Goal: Transaction & Acquisition: Subscribe to service/newsletter

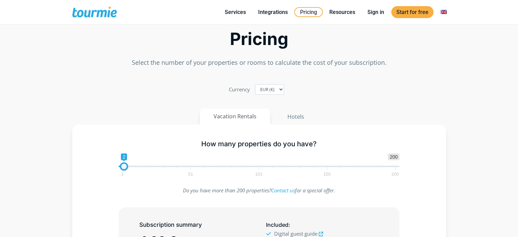
scroll to position [35, 0]
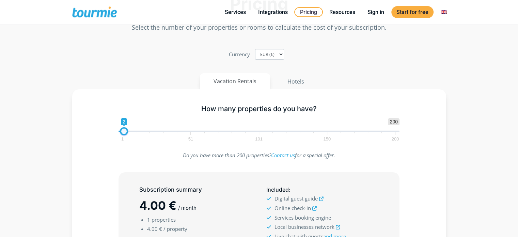
click at [124, 131] on span at bounding box center [124, 131] width 8 height 8
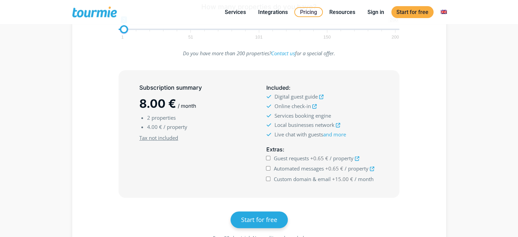
scroll to position [138, 0]
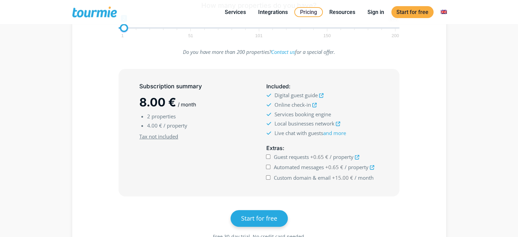
click at [268, 156] on input "Guest requests +0.65 € / property" at bounding box center [268, 156] width 4 height 4
checkbox input "true"
click at [268, 165] on input "Automated messages +0.65 € / property" at bounding box center [268, 166] width 4 height 4
checkbox input "true"
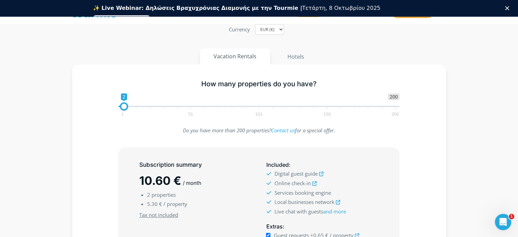
scroll to position [69, 0]
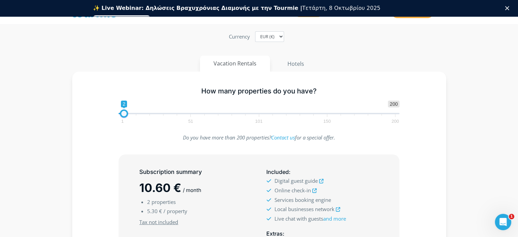
type input "1"
drag, startPoint x: 123, startPoint y: 111, endPoint x: 101, endPoint y: 114, distance: 22.1
click at [101, 114] on div "How many properties do you have? 1 200 0 0 2 1 51 101 150 200 1" at bounding box center [259, 104] width 354 height 44
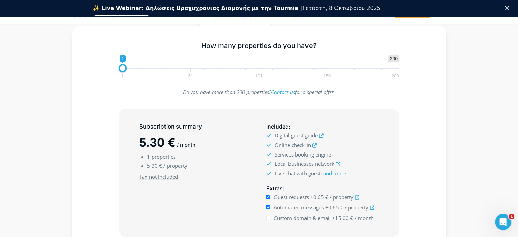
scroll to position [114, 0]
click at [268, 194] on input "Guest requests +0.65 € / property" at bounding box center [268, 196] width 4 height 4
checkbox input "false"
click at [267, 205] on input "Automated messages +0.65 € / property" at bounding box center [268, 207] width 4 height 4
checkbox input "false"
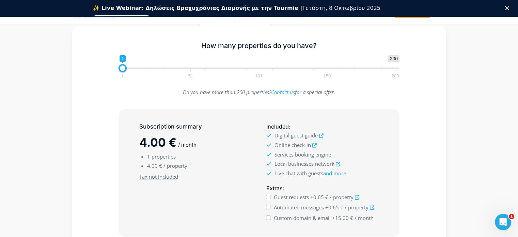
click at [267, 196] on input "Guest requests +0.65 € / property" at bounding box center [268, 196] width 4 height 4
checkbox input "true"
click at [268, 205] on input "Automated messages +0.65 € / property" at bounding box center [268, 207] width 4 height 4
checkbox input "true"
click at [240, 145] on h2 "5.30 € / month" at bounding box center [195, 142] width 112 height 16
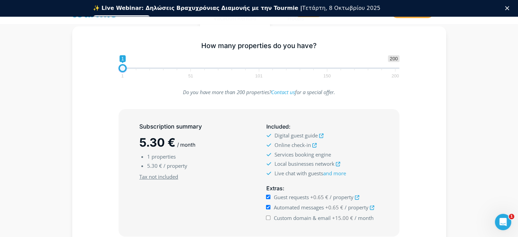
type input "2"
click at [125, 68] on span at bounding box center [124, 68] width 8 height 8
click at [268, 205] on input "Automated messages +0.65 € / property" at bounding box center [268, 207] width 4 height 4
checkbox input "false"
click at [269, 197] on input "Guest requests +0.65 € / property" at bounding box center [268, 196] width 4 height 4
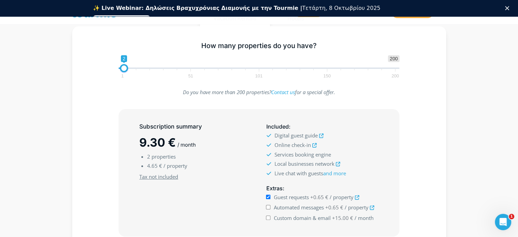
checkbox input "false"
